Goal: Obtain resource: Download file/media

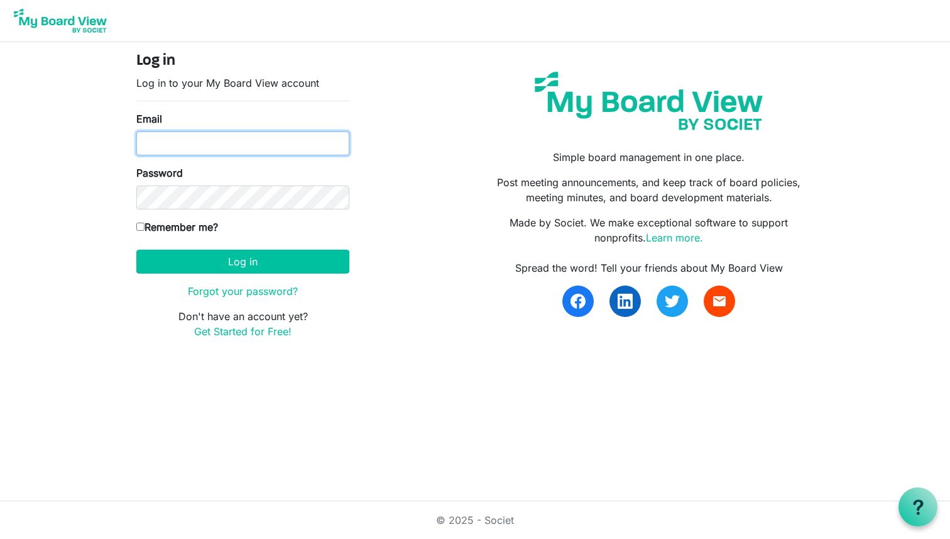
type input "nick@johnsonag.com"
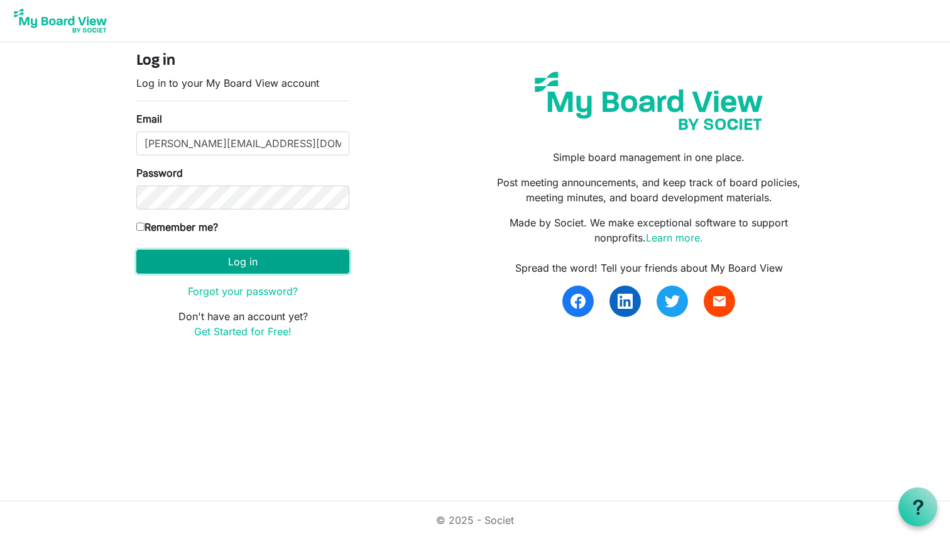
click at [272, 262] on button "Log in" at bounding box center [242, 262] width 213 height 24
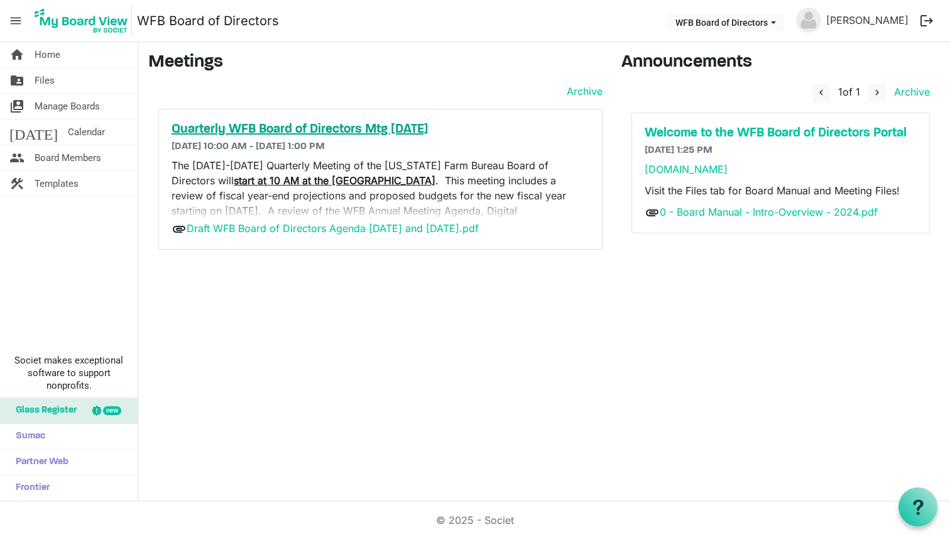
click at [245, 132] on h5 "Quarterly WFB Board of Directors Mtg Sept. 2025" at bounding box center [381, 129] width 418 height 15
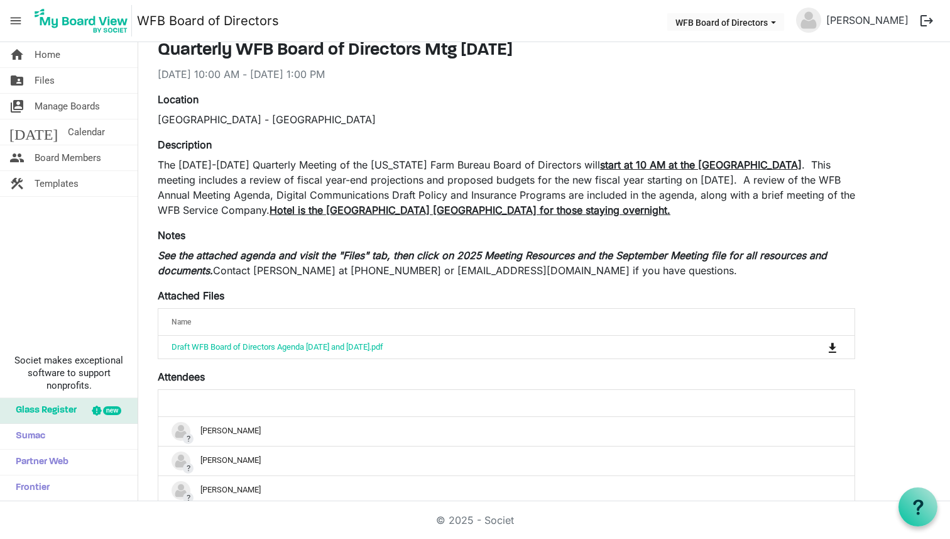
scroll to position [51, 0]
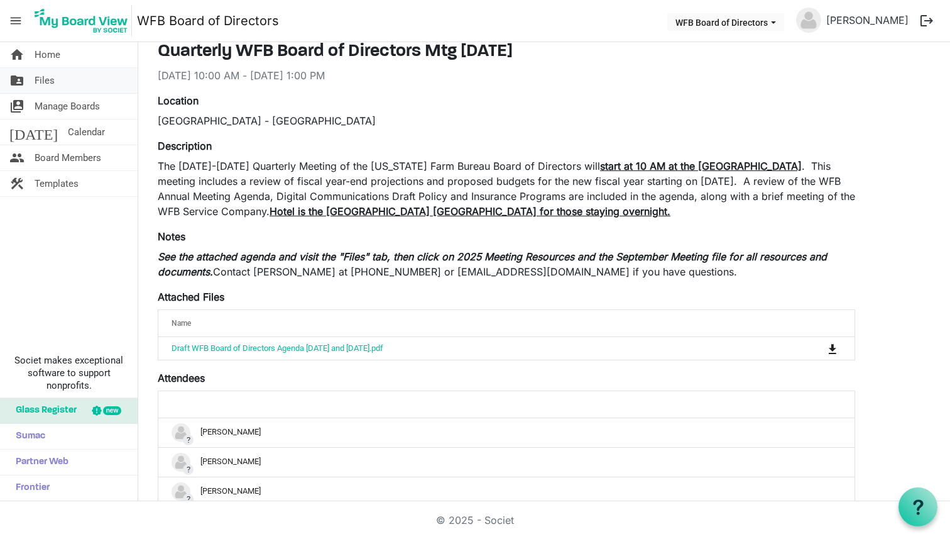
click at [46, 79] on span "Files" at bounding box center [45, 80] width 20 height 25
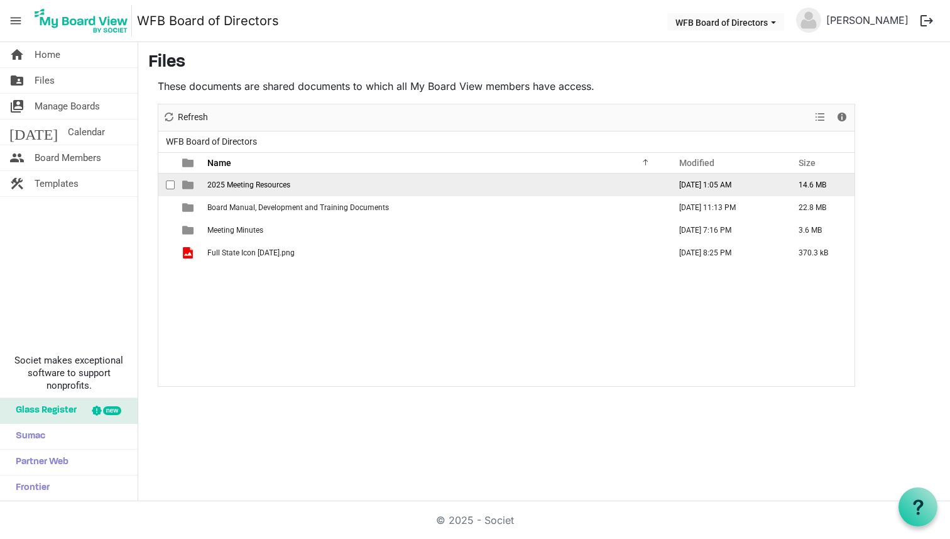
click at [258, 175] on td "2025 Meeting Resources" at bounding box center [435, 184] width 463 height 23
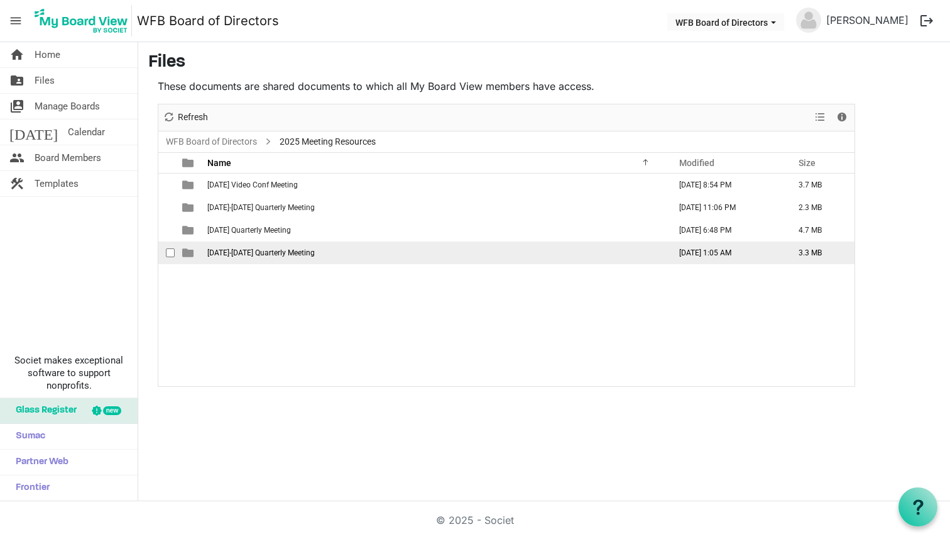
click at [263, 250] on span "[DATE]-[DATE] Quarterly Meeting" at bounding box center [260, 252] width 107 height 9
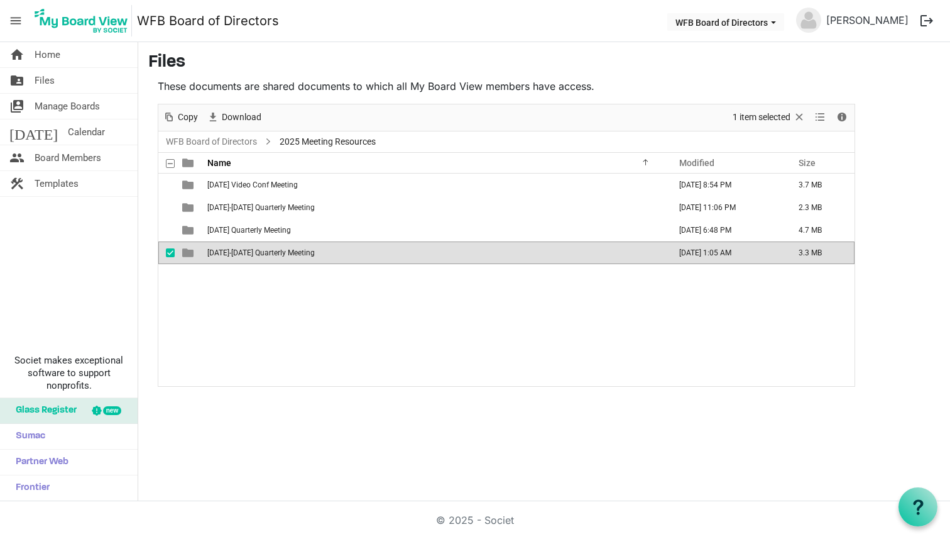
click at [263, 250] on span "[DATE]-[DATE] Quarterly Meeting" at bounding box center [260, 252] width 107 height 9
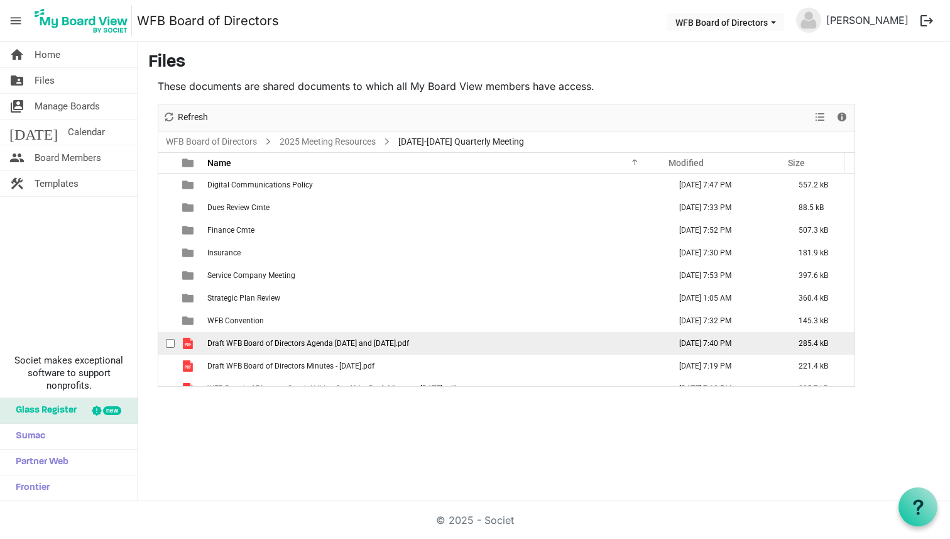
click at [378, 338] on td "Draft WFB Board of Directors Agenda [DATE] and [DATE].pdf" at bounding box center [435, 343] width 463 height 23
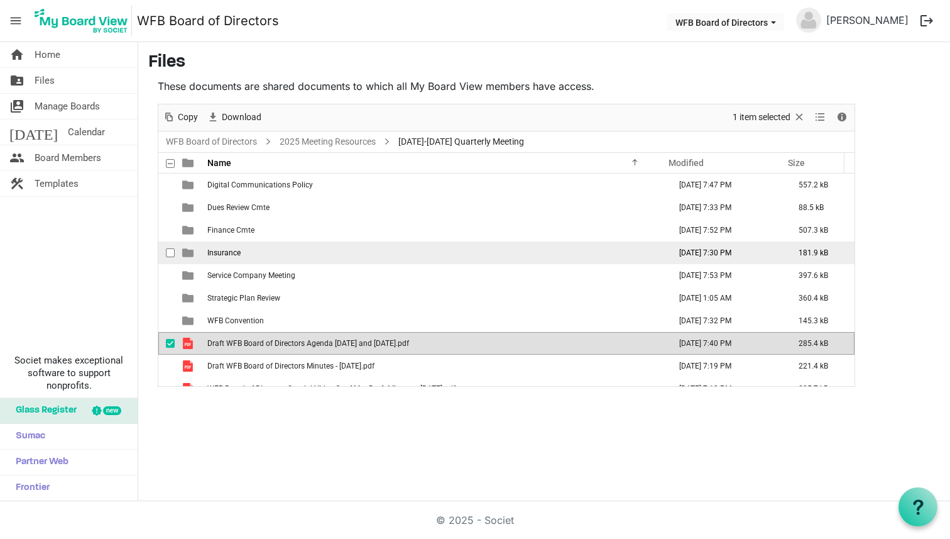
click at [418, 253] on td "Insurance" at bounding box center [435, 252] width 463 height 23
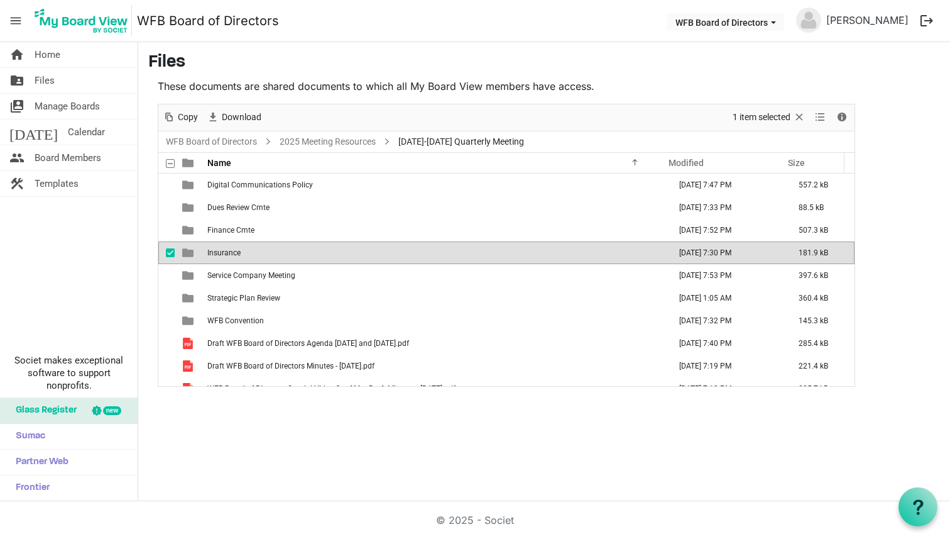
click at [418, 253] on td "Insurance" at bounding box center [435, 252] width 463 height 23
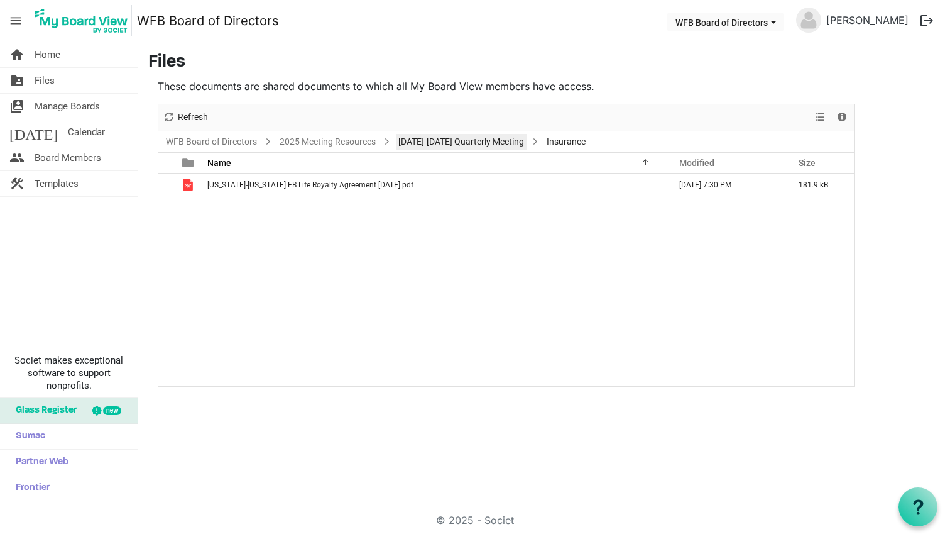
click at [443, 142] on link "[DATE]-[DATE] Quarterly Meeting" at bounding box center [461, 142] width 131 height 16
